Goal: Task Accomplishment & Management: Manage account settings

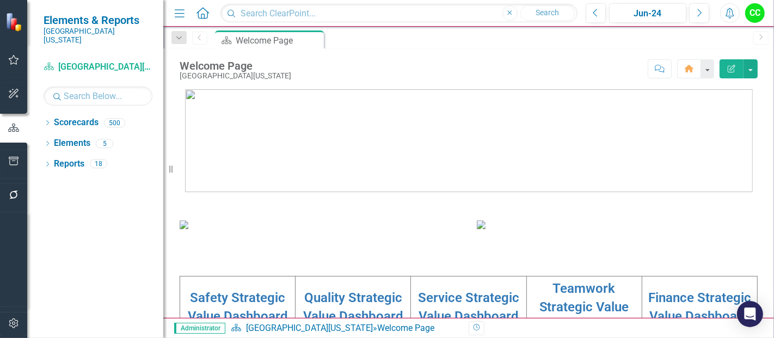
click at [12, 321] on icon "button" at bounding box center [13, 323] width 11 height 9
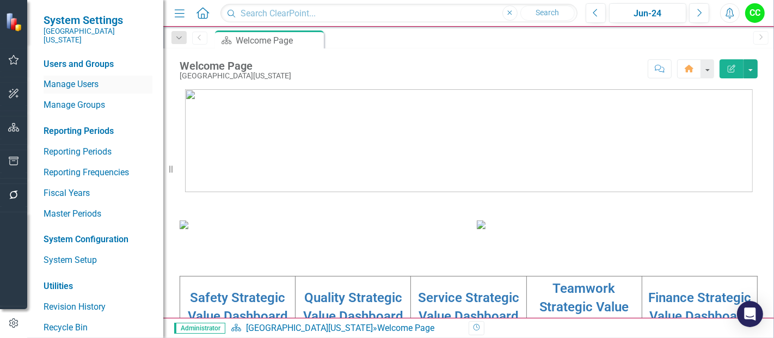
click at [86, 78] on link "Manage Users" at bounding box center [98, 84] width 109 height 13
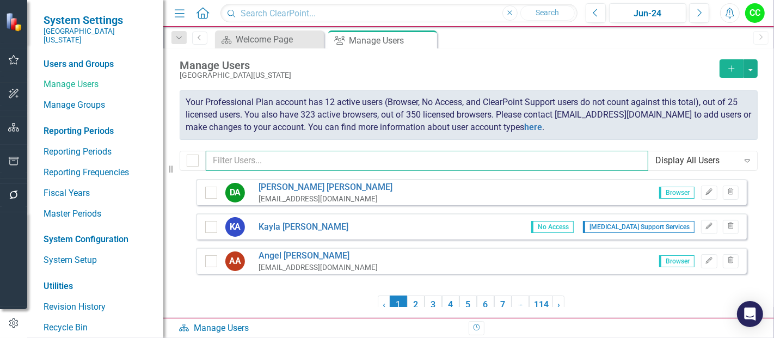
click at [496, 162] on input "text" at bounding box center [427, 161] width 443 height 20
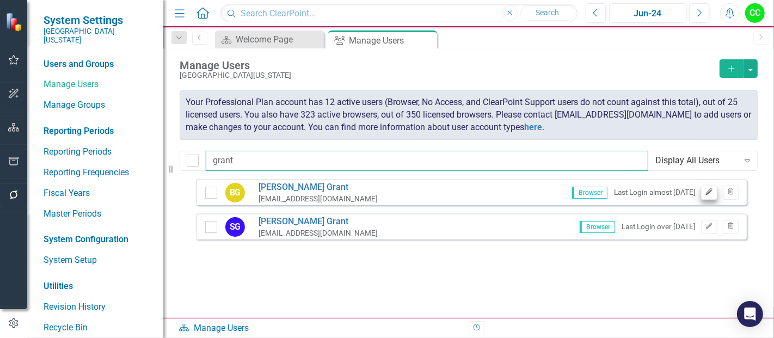
type input "grant"
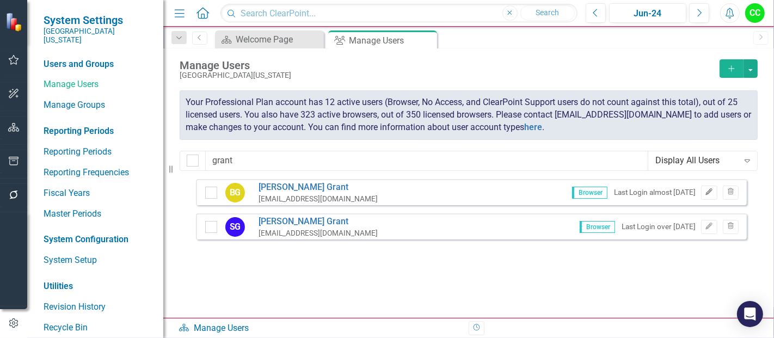
click at [707, 197] on button "Edit" at bounding box center [709, 193] width 16 height 14
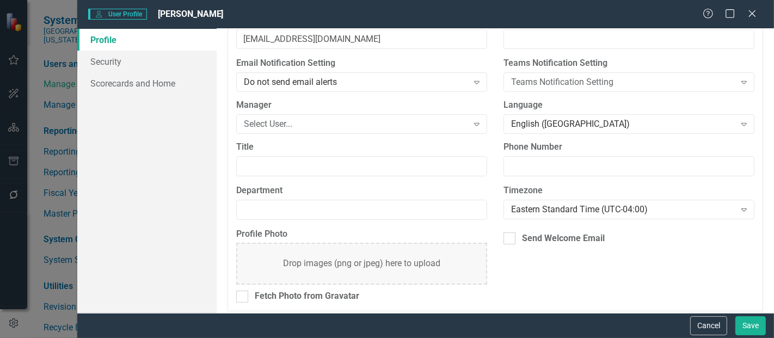
scroll to position [166, 0]
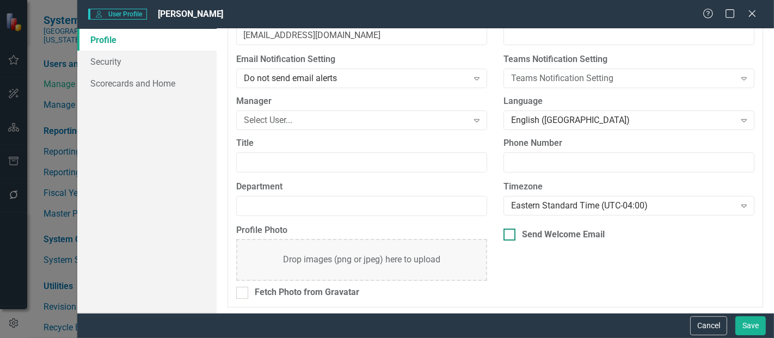
click at [509, 238] on div at bounding box center [510, 235] width 12 height 12
click at [509, 236] on input "Send Welcome Email" at bounding box center [507, 232] width 7 height 7
checkbox input "true"
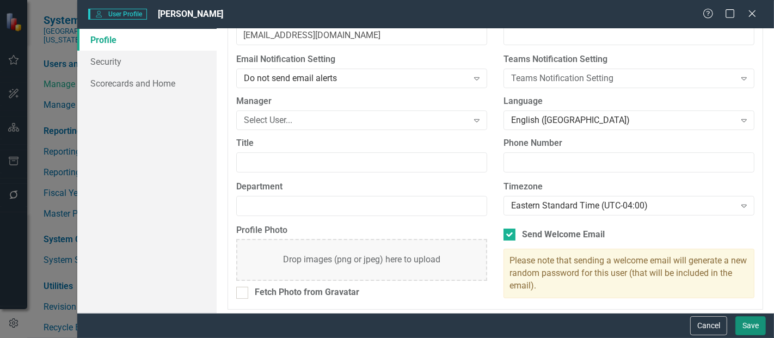
click at [749, 322] on button "Save" at bounding box center [751, 325] width 30 height 19
